Goal: Navigation & Orientation: Go to known website

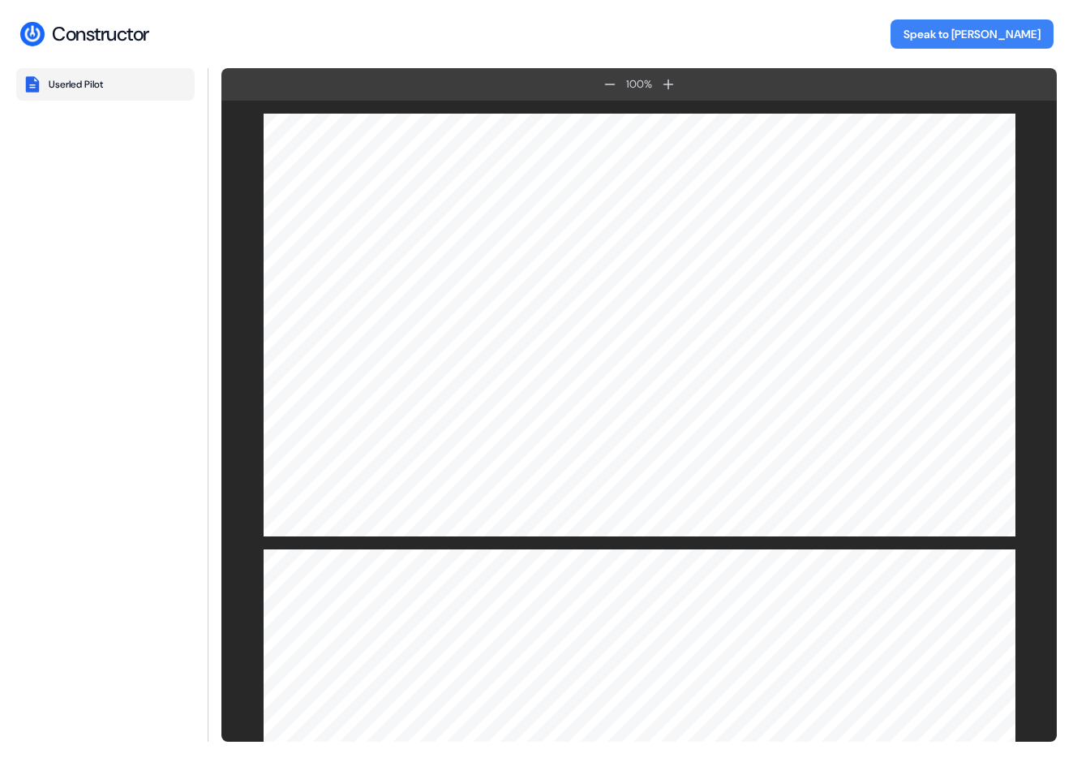
drag, startPoint x: 85, startPoint y: 36, endPoint x: 81, endPoint y: 1, distance: 35.1
click at [85, 36] on div "Constructor" at bounding box center [100, 34] width 97 height 24
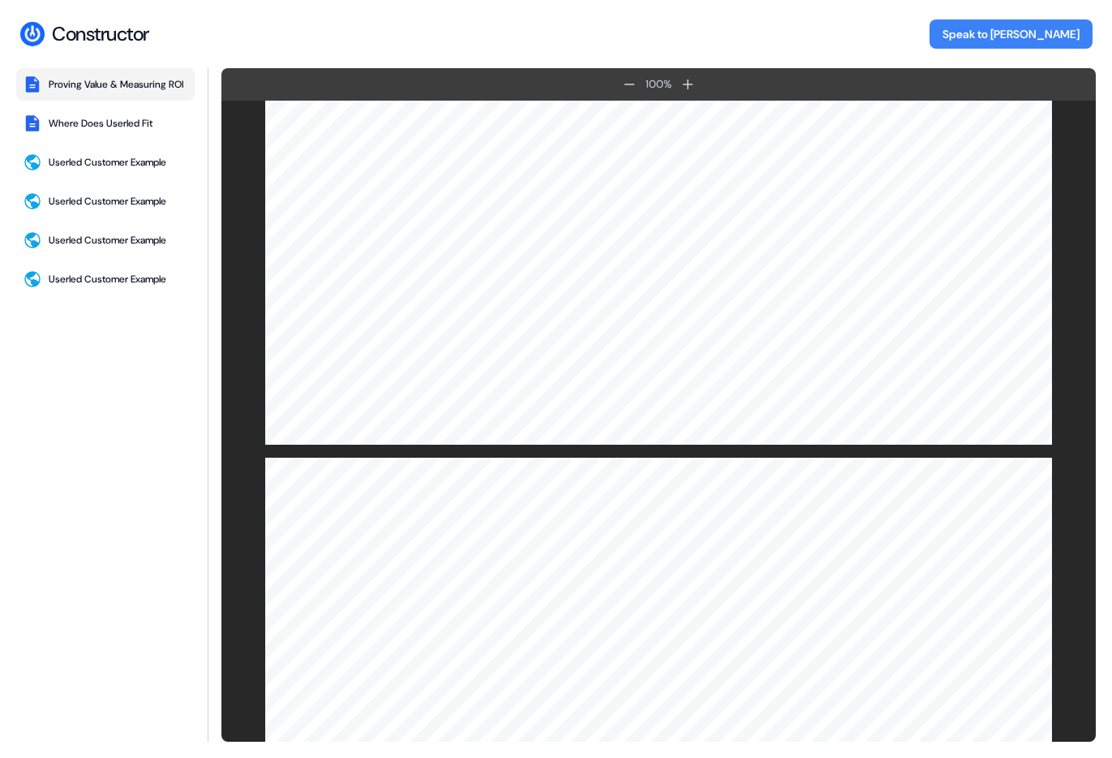
scroll to position [3633, 0]
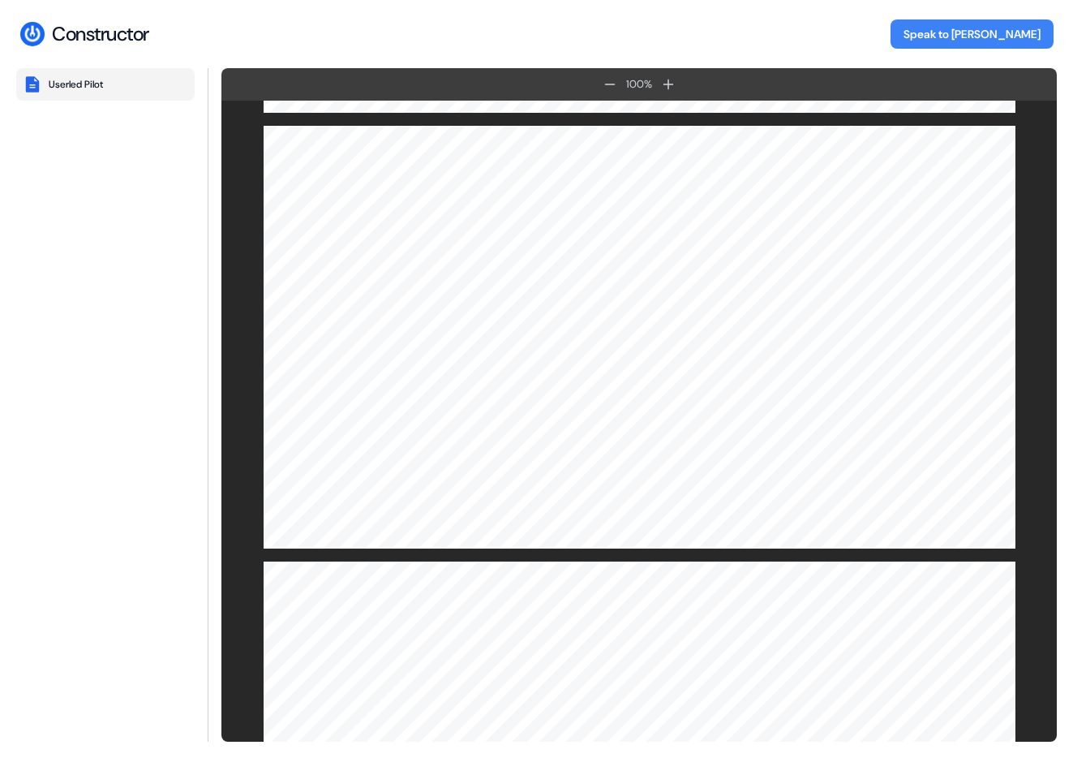
scroll to position [4252, 0]
